Goal: Task Accomplishment & Management: Complete application form

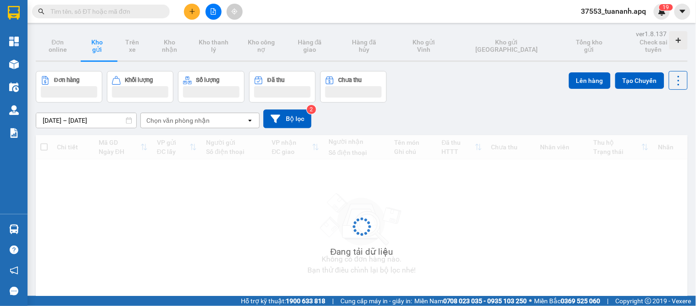
click at [188, 15] on button at bounding box center [192, 12] width 16 height 16
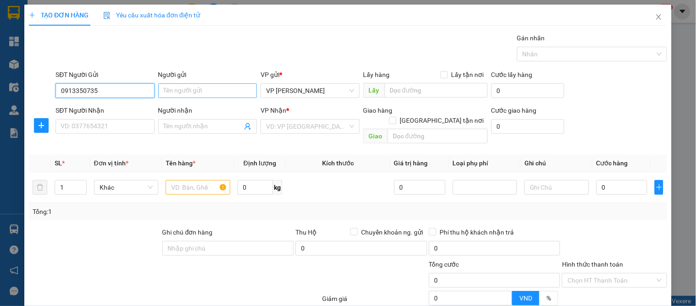
type input "0913350735"
click at [187, 94] on input "Người gửi" at bounding box center [207, 90] width 99 height 15
type input "kh"
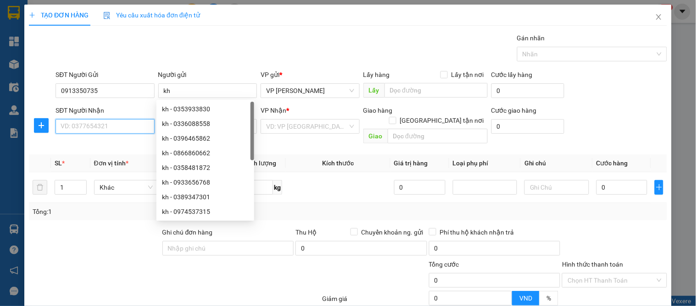
click at [78, 122] on input "SĐT Người Nhận" at bounding box center [105, 126] width 99 height 15
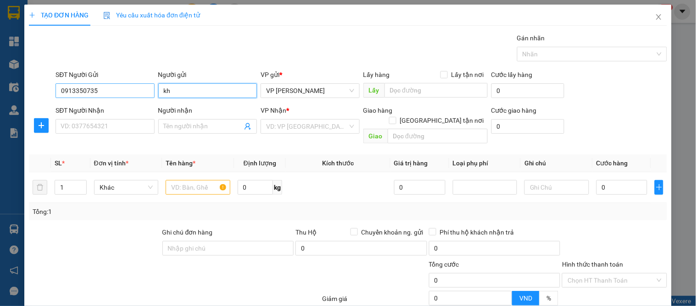
drag, startPoint x: 184, startPoint y: 92, endPoint x: 105, endPoint y: 97, distance: 80.0
click at [106, 96] on div "SĐT Người Gửi 0913350735 Người gửi kh kh VP gửi * VP GIA LÂM Lấy hàng Lấy tận n…" at bounding box center [361, 86] width 615 height 32
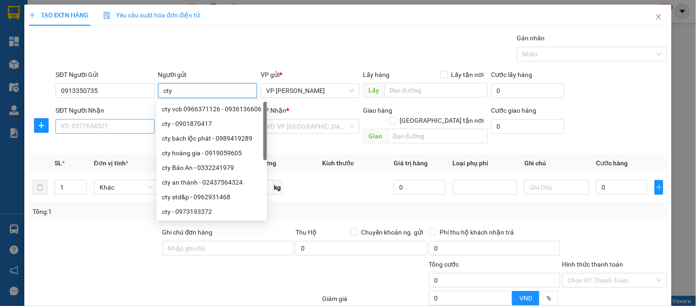
type input "cty"
click at [75, 129] on input "SĐT Người Nhận" at bounding box center [105, 126] width 99 height 15
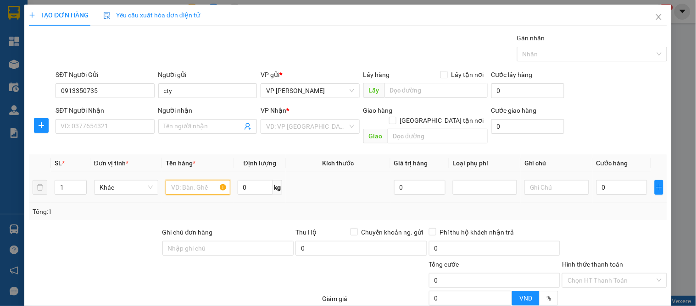
click at [170, 180] on input "text" at bounding box center [198, 187] width 64 height 15
click at [78, 127] on input "SĐT Người Nhận" at bounding box center [105, 126] width 99 height 15
click at [182, 180] on input "text" at bounding box center [198, 187] width 64 height 15
type input "ph"
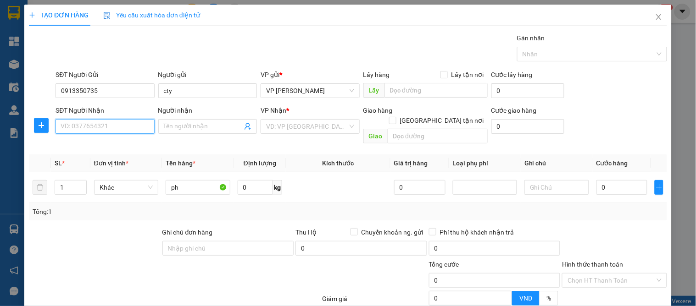
click at [84, 131] on input "SĐT Người Nhận" at bounding box center [105, 126] width 99 height 15
click at [101, 143] on div "0975214717 - A LONG" at bounding box center [104, 145] width 87 height 10
type input "0975214717"
type input "A LONG"
checkbox input "true"
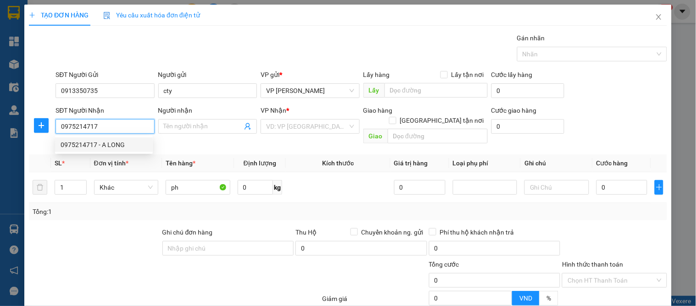
type input "Ngõ 36 [PERSON_NAME]"
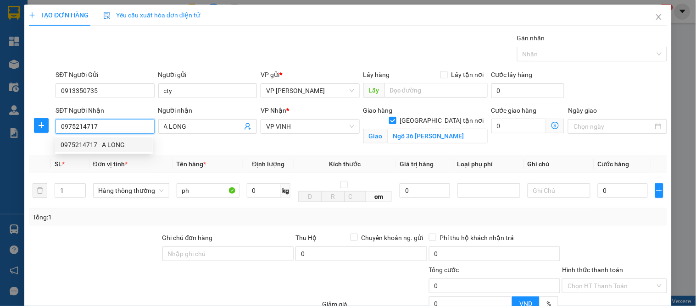
drag, startPoint x: 107, startPoint y: 126, endPoint x: 82, endPoint y: 125, distance: 25.3
click at [82, 125] on input "0975214717" at bounding box center [105, 126] width 99 height 15
type input "0975218183"
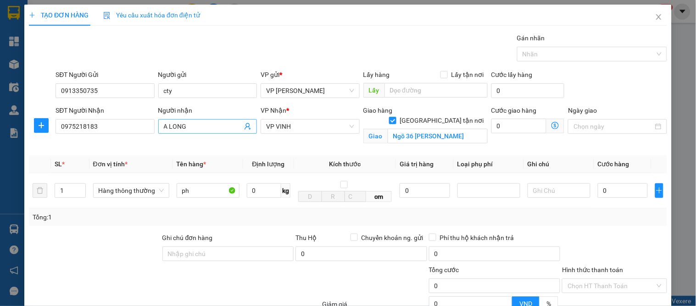
click at [182, 125] on input "A LONG" at bounding box center [203, 127] width 78 height 10
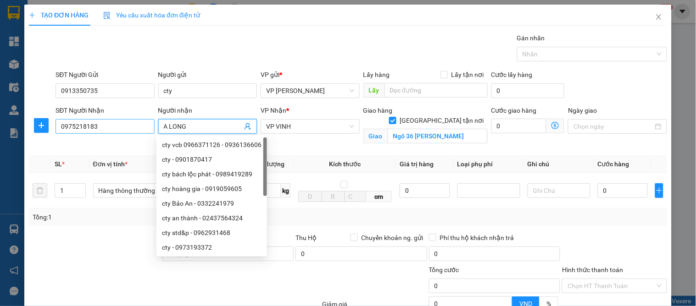
drag, startPoint x: 205, startPoint y: 126, endPoint x: 130, endPoint y: 127, distance: 74.3
click at [131, 127] on div "SĐT Người Nhận 0975218183 Người nhận A LONG VP Nhận * VP VINH Giao hàng Giao tậ…" at bounding box center [361, 127] width 615 height 43
type input "c"
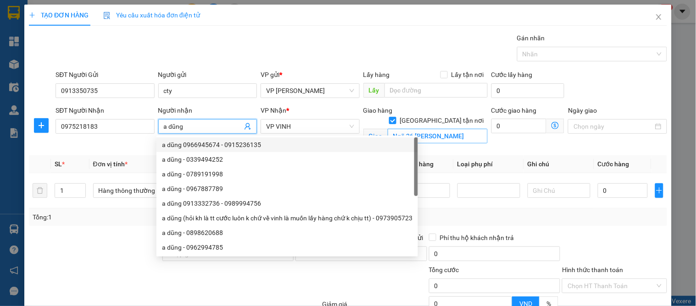
type input "a dũng"
click at [432, 129] on input "Ngõ 36 [PERSON_NAME]" at bounding box center [438, 136] width 100 height 15
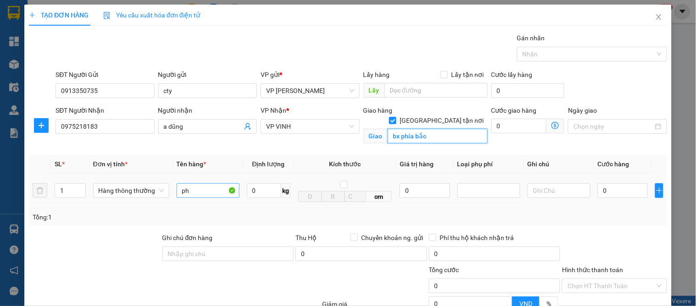
type input "bx phía bắc"
click at [198, 190] on input "ph" at bounding box center [208, 191] width 63 height 15
type input "phu tùng"
click at [611, 186] on input "0" at bounding box center [623, 191] width 50 height 15
type input "1"
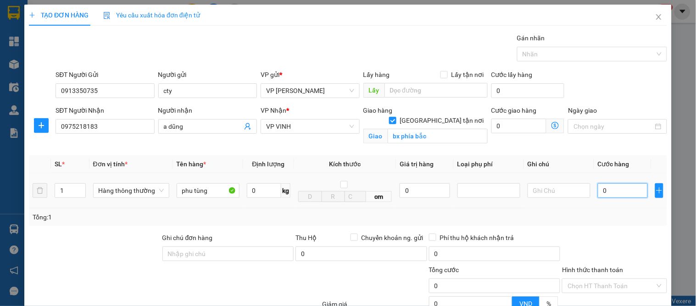
type input "1"
type input "123"
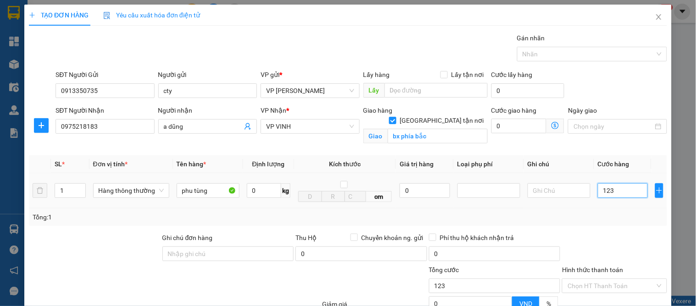
type input "1.230"
type input "1.230.000"
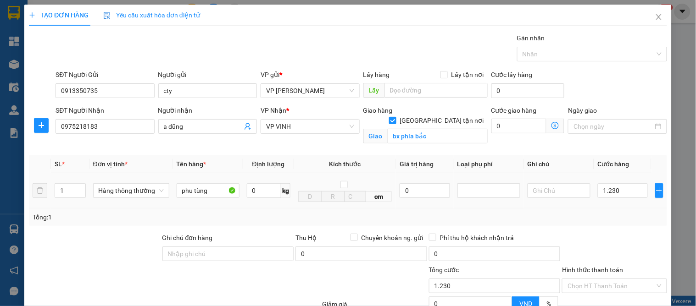
type input "1.230.000"
click at [611, 223] on div "Tổng: 1" at bounding box center [348, 217] width 638 height 17
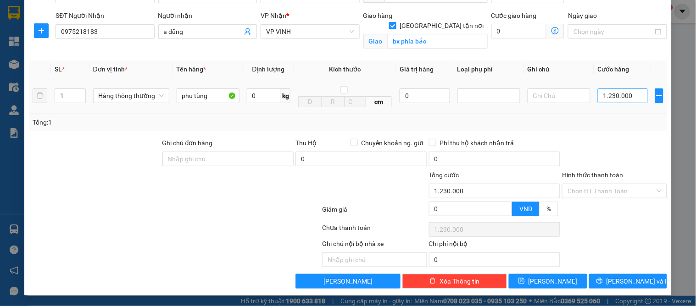
drag, startPoint x: 630, startPoint y: 105, endPoint x: 627, endPoint y: 95, distance: 10.5
click at [630, 103] on td "1.230.000" at bounding box center [622, 95] width 57 height 35
click at [626, 94] on input "1.230.000" at bounding box center [623, 96] width 50 height 15
type input "0"
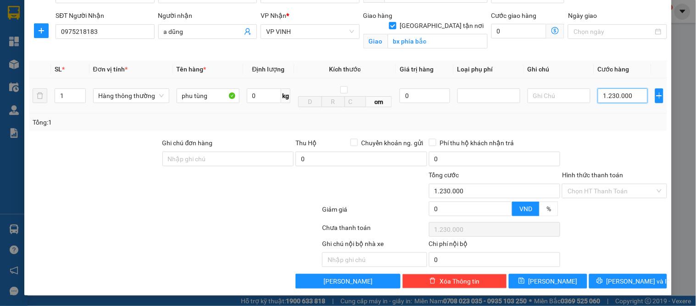
type input "0"
type input "01"
type input "1"
type input "012"
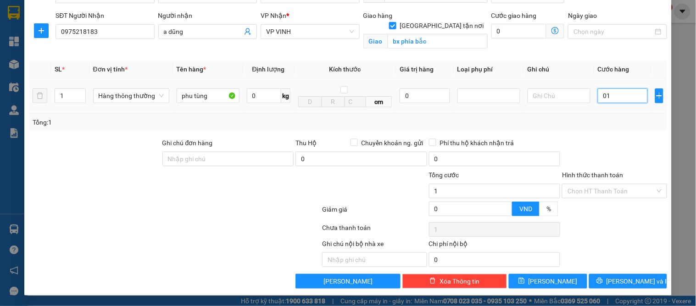
type input "12"
type input "0.120"
type input "120"
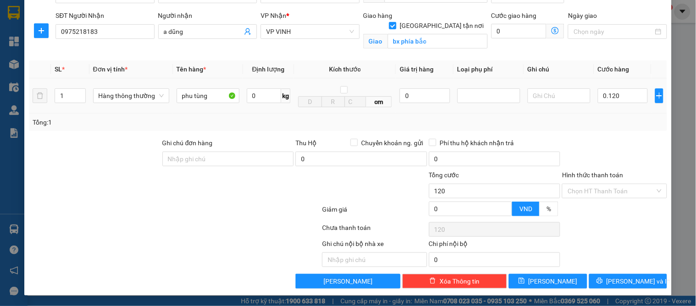
type input "120.000"
click at [625, 132] on div "Transit Pickup Surcharge Ids Transit Deliver Surcharge Ids Transit Deliver Surc…" at bounding box center [348, 113] width 638 height 351
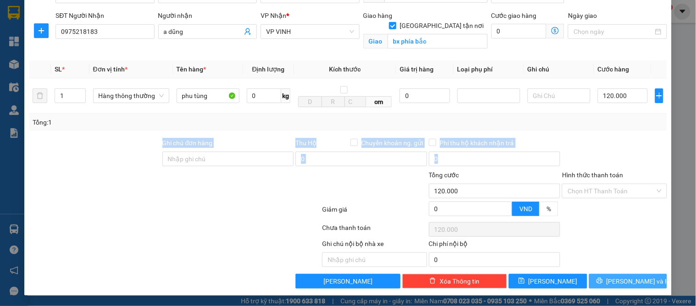
click at [622, 287] on button "[PERSON_NAME] và In" at bounding box center [628, 281] width 78 height 15
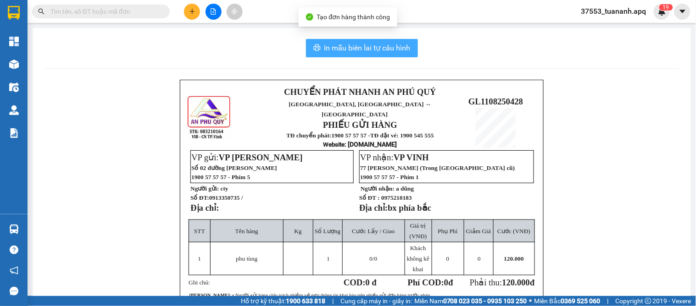
click at [364, 45] on span "In mẫu biên lai tự cấu hình" at bounding box center [367, 47] width 86 height 11
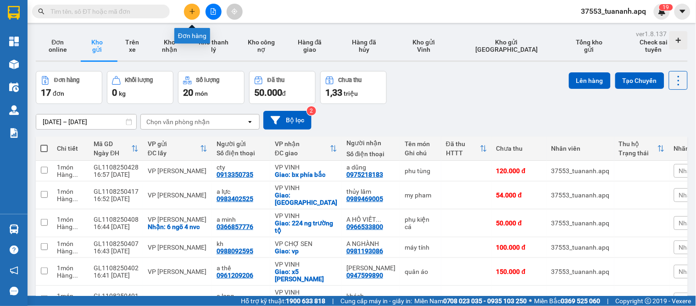
click at [194, 10] on icon "plus" at bounding box center [192, 11] width 6 height 6
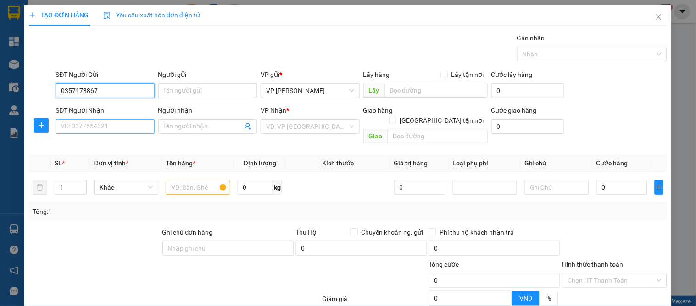
type input "0357173867"
click at [106, 124] on input "SĐT Người Nhận" at bounding box center [105, 126] width 99 height 15
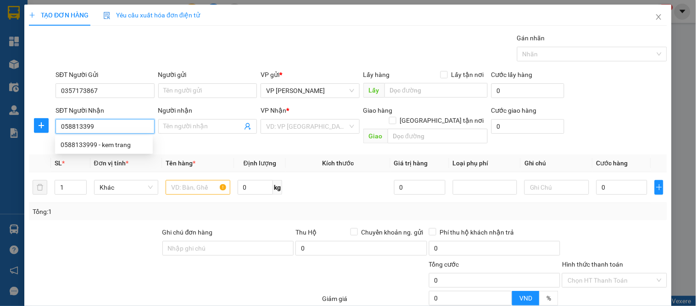
type input "0588133999"
click at [110, 145] on div "0588133999 - kem trang" at bounding box center [104, 145] width 87 height 10
type input "kem trang"
checkbox input "true"
type input "vp"
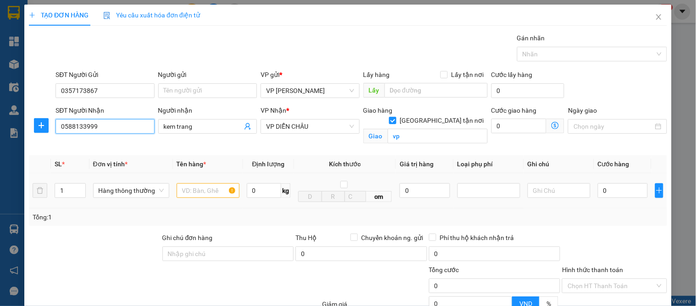
type input "0588133999"
click at [187, 195] on input "text" at bounding box center [208, 191] width 63 height 15
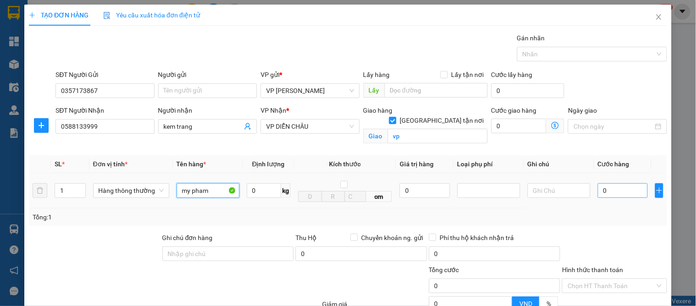
type input "my pham"
click at [612, 195] on input "0" at bounding box center [623, 191] width 50 height 15
type input "4"
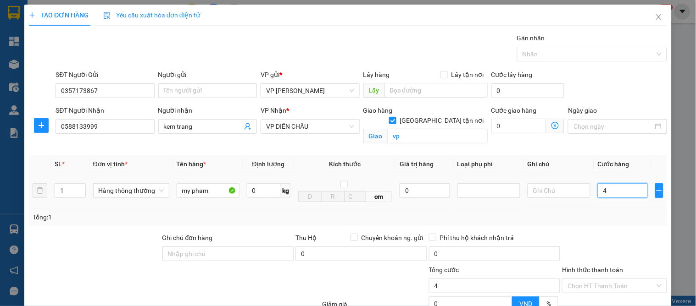
type input "40"
type input "40.000"
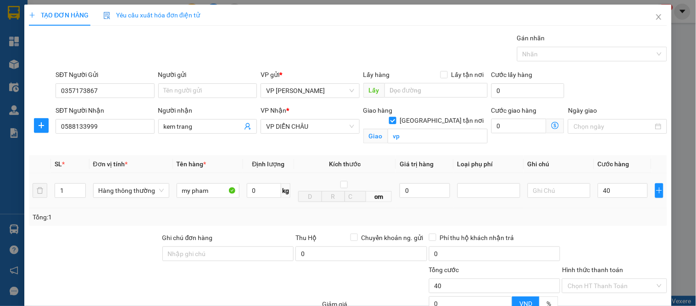
type input "40.000"
click at [573, 240] on div at bounding box center [614, 249] width 106 height 32
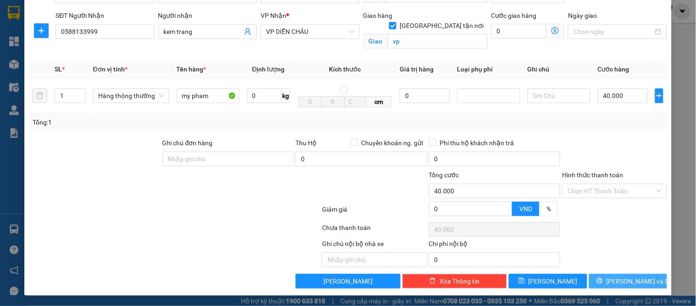
click at [602, 279] on icon "printer" at bounding box center [599, 281] width 6 height 6
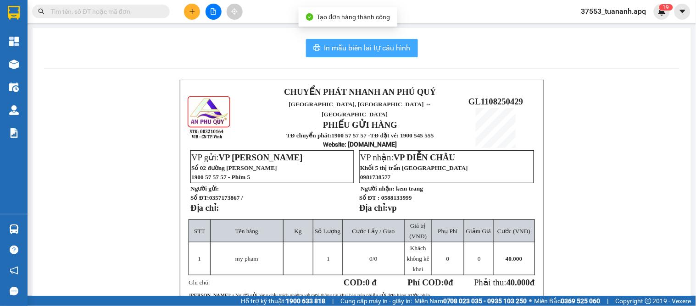
click at [357, 49] on span "In mẫu biên lai tự cấu hình" at bounding box center [367, 47] width 86 height 11
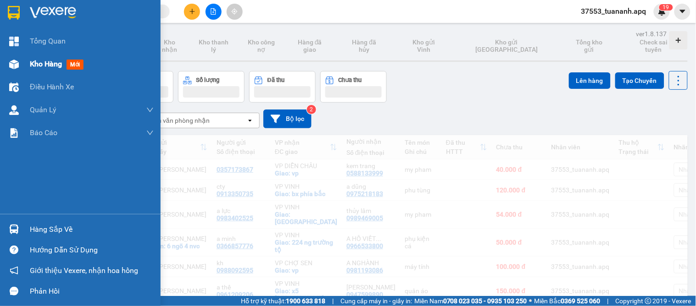
click at [46, 63] on span "Kho hàng" at bounding box center [46, 64] width 32 height 9
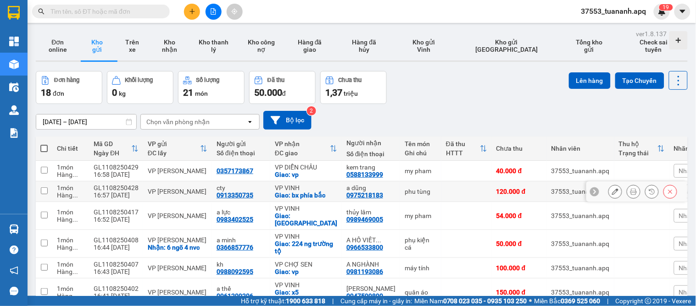
click at [614, 190] on div at bounding box center [615, 192] width 14 height 14
click at [612, 190] on icon at bounding box center [615, 192] width 6 height 6
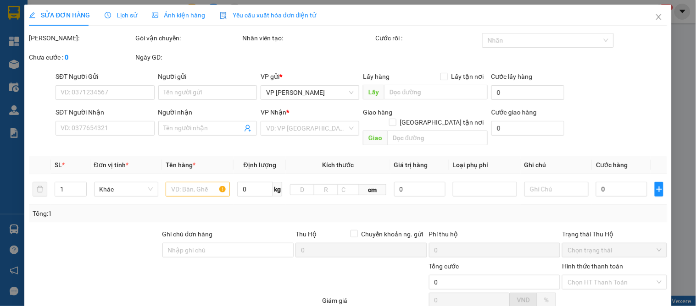
type input "0913350735"
type input "cty"
type input "0975218183"
type input "a dũng"
checkbox input "true"
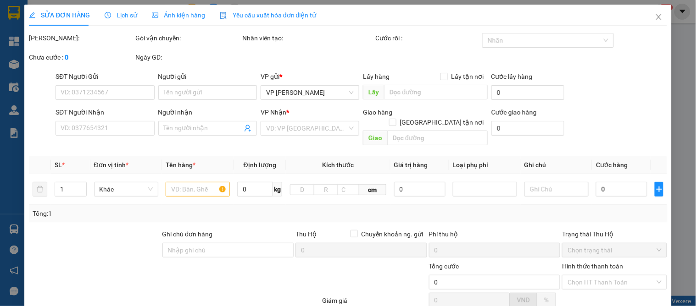
type input "bx phía bắc"
type input "120.000"
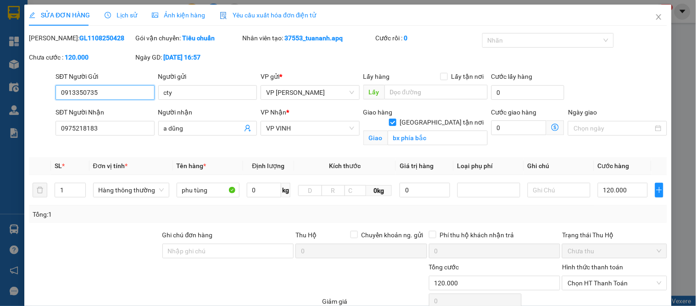
scroll to position [77, 0]
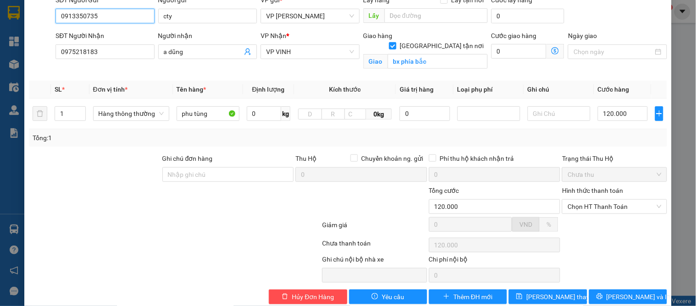
click at [606, 212] on span "Chọn HT Thanh Toán" at bounding box center [615, 207] width 94 height 14
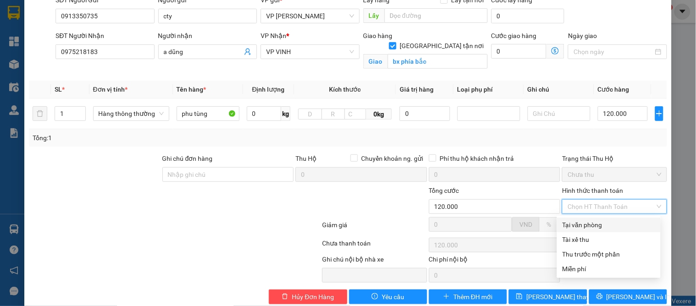
click at [603, 225] on div "Tại văn phòng" at bounding box center [608, 225] width 93 height 10
type input "0"
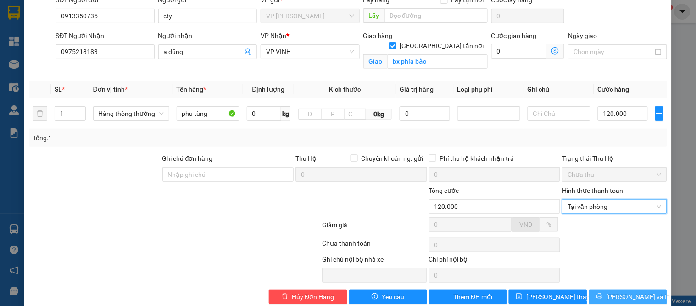
click at [618, 295] on span "[PERSON_NAME] và In" at bounding box center [639, 297] width 64 height 10
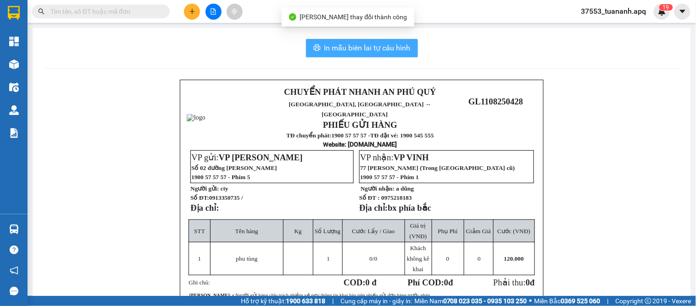
click at [374, 49] on span "In mẫu biên lai tự cấu hình" at bounding box center [367, 47] width 86 height 11
